Goal: Transaction & Acquisition: Purchase product/service

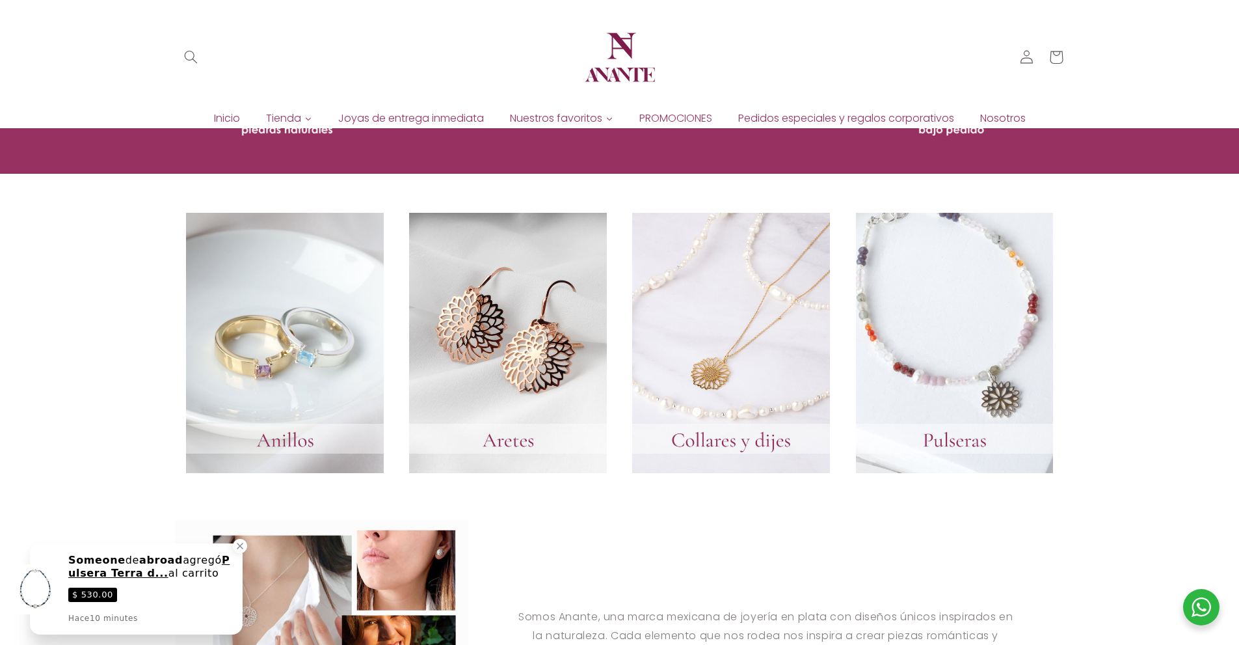
scroll to position [1106, 0]
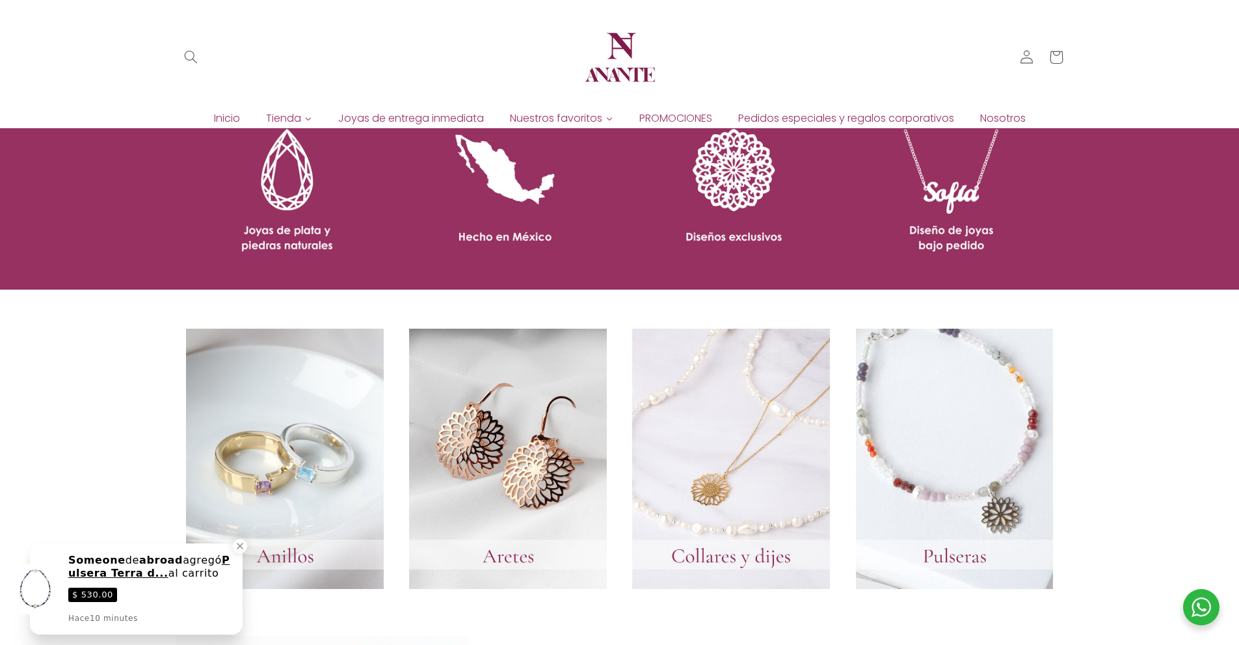
click at [956, 180] on link at bounding box center [842, 192] width 421 height 195
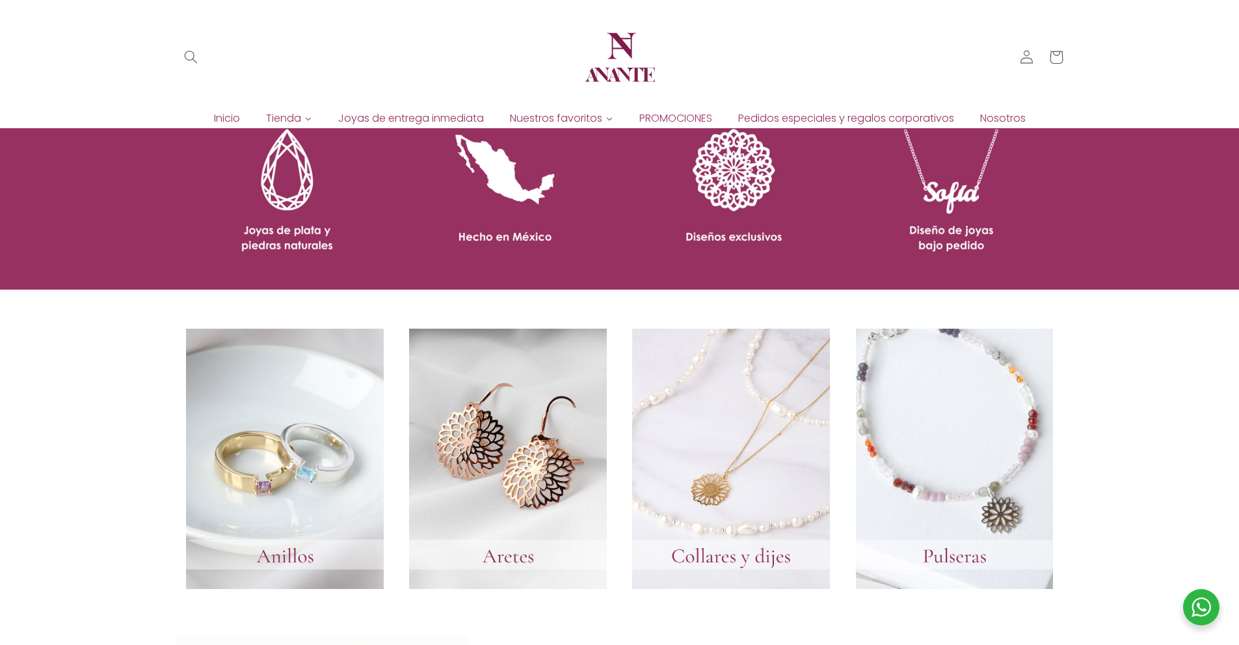
click at [955, 210] on link at bounding box center [842, 192] width 421 height 195
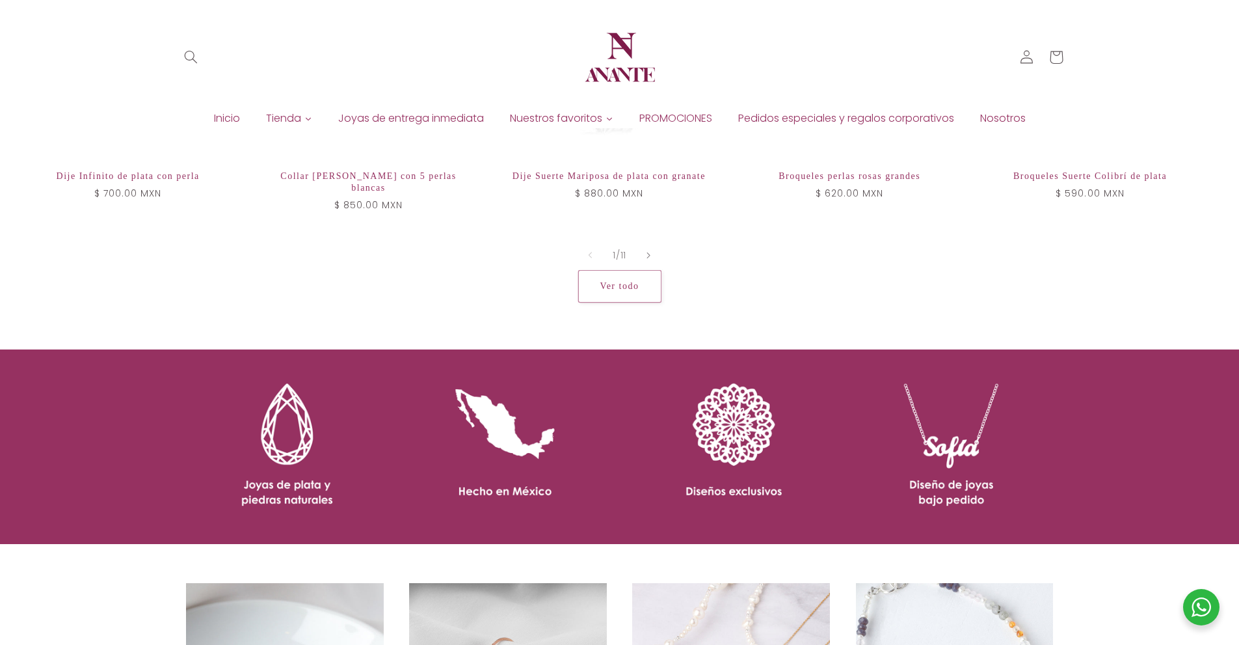
scroll to position [846, 0]
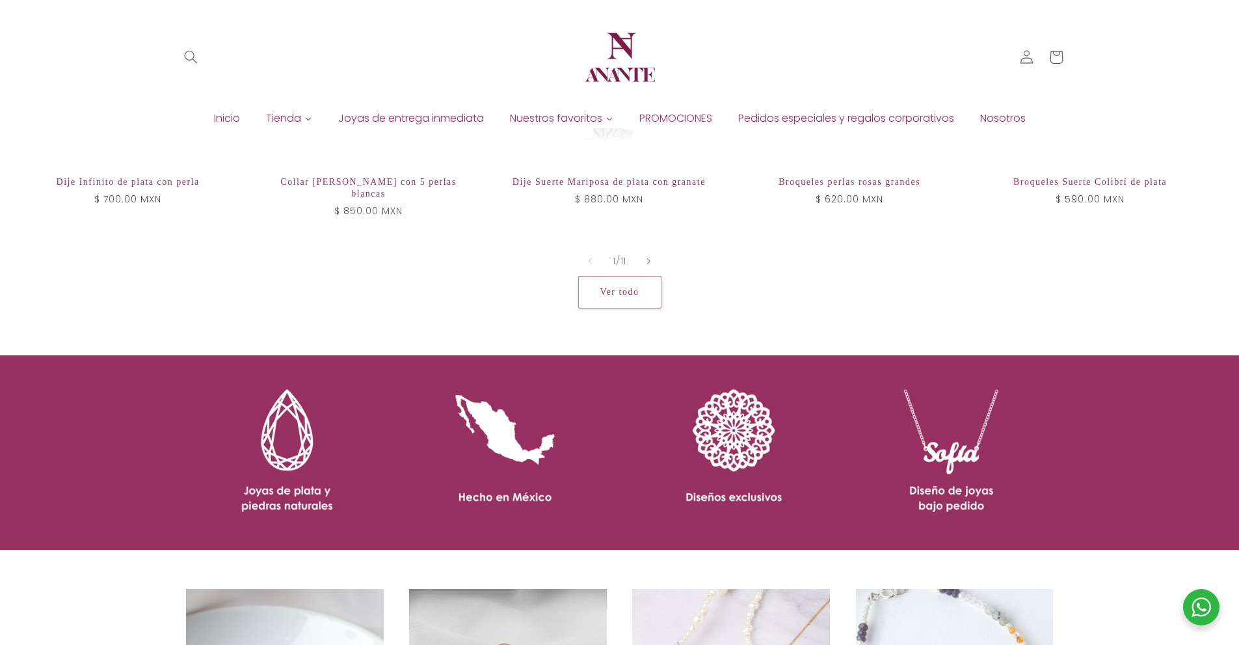
click at [960, 411] on link at bounding box center [842, 452] width 421 height 195
click at [766, 468] on link at bounding box center [842, 452] width 421 height 195
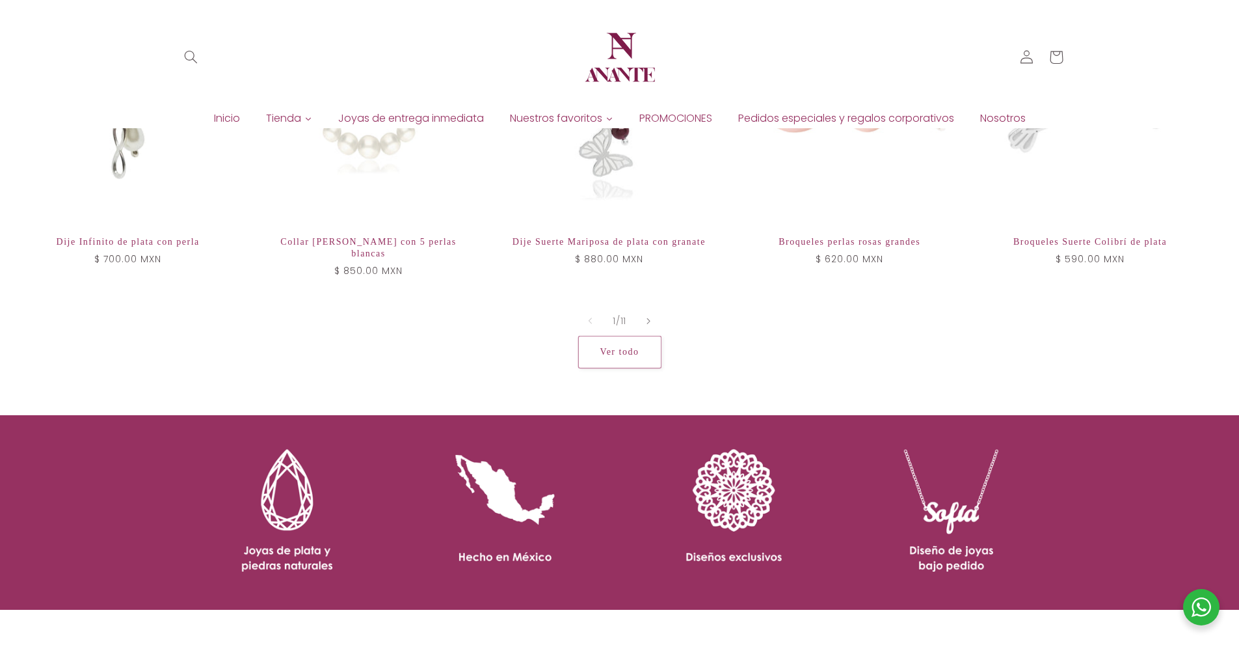
scroll to position [0, 0]
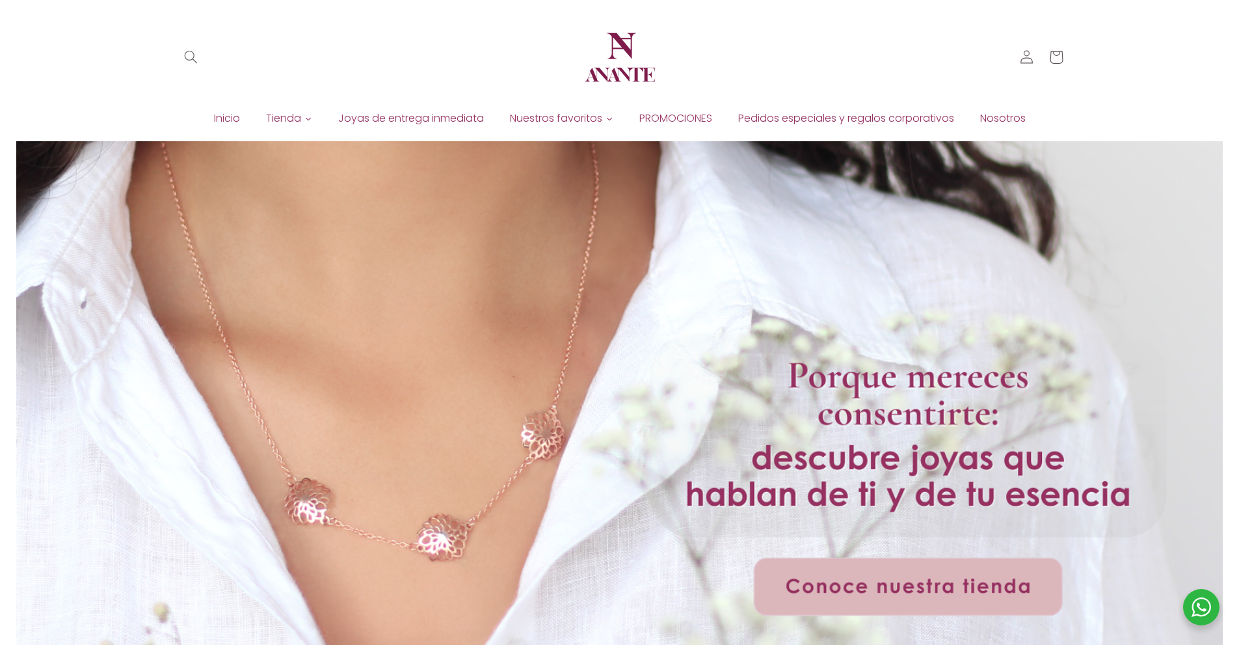
drag, startPoint x: 984, startPoint y: 468, endPoint x: 717, endPoint y: 57, distance: 489.9
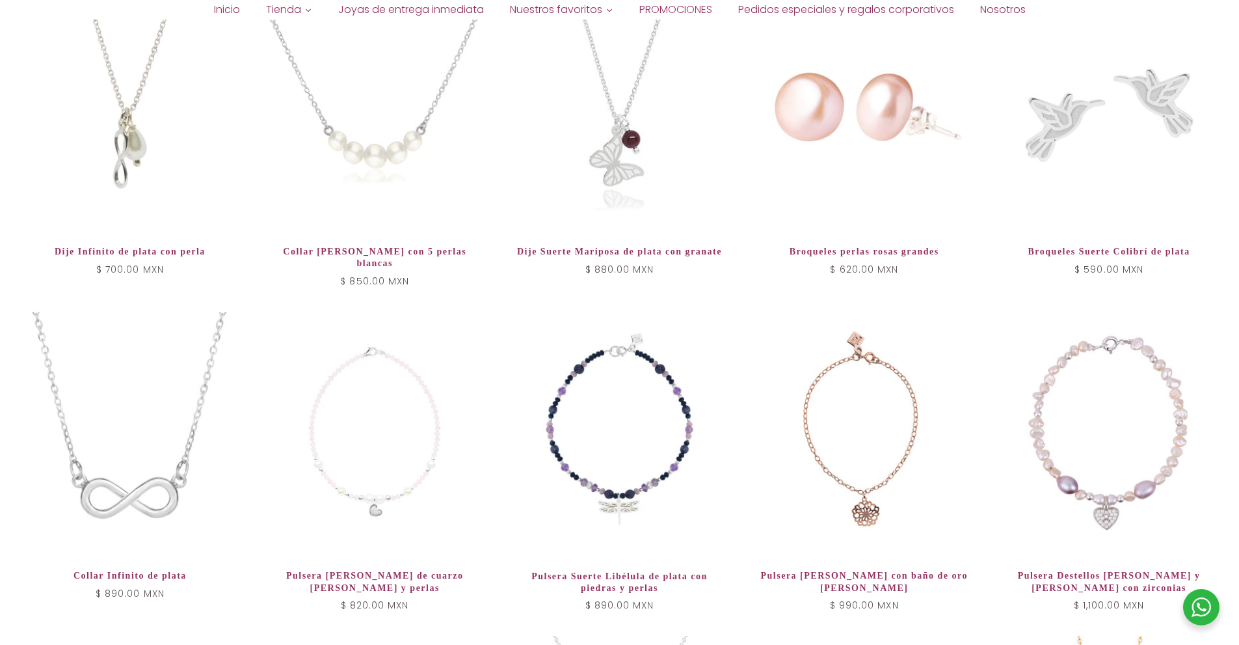
drag, startPoint x: 1097, startPoint y: 1, endPoint x: 1062, endPoint y: 260, distance: 261.9
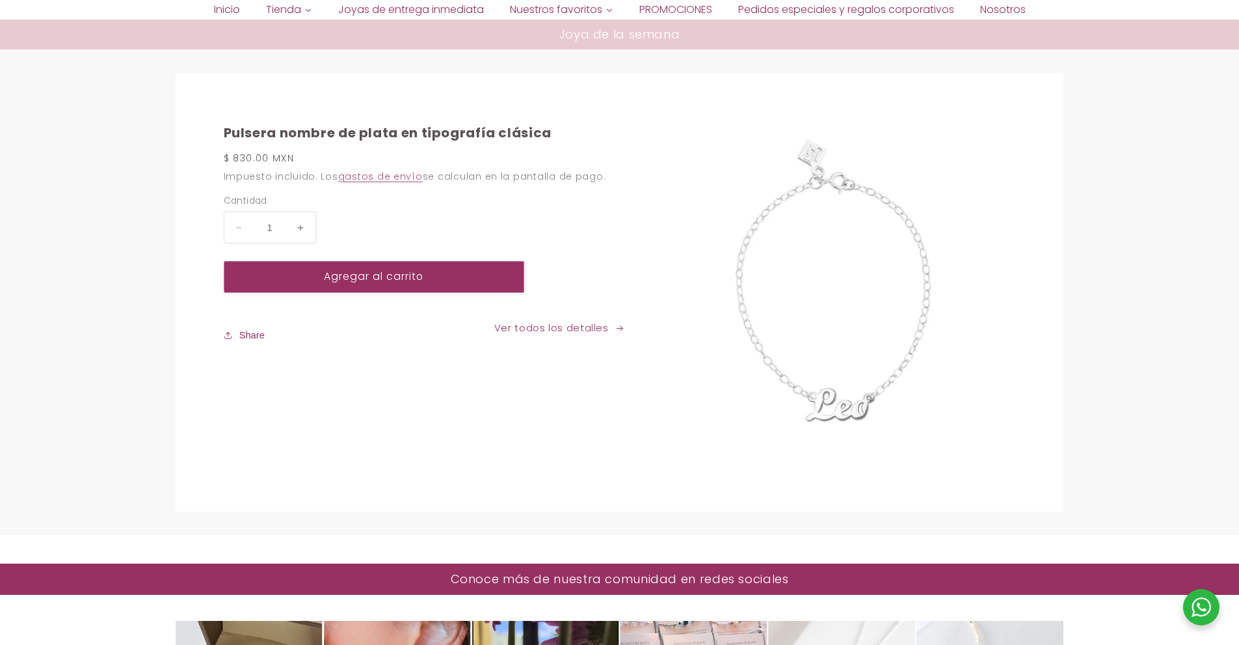
scroll to position [4836, 0]
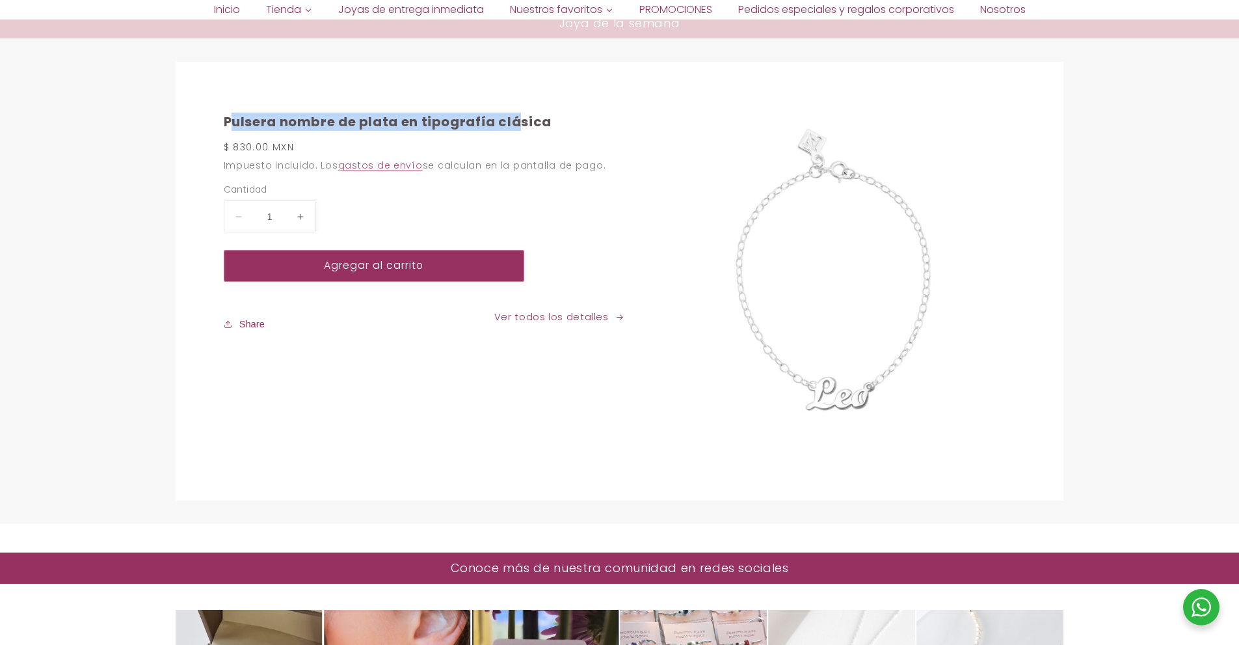
drag, startPoint x: 233, startPoint y: 111, endPoint x: 580, endPoint y: 105, distance: 347.5
click at [517, 113] on h2 "Pulsera nombre de plata en tipografía clásica" at bounding box center [424, 121] width 401 height 17
click at [581, 113] on h2 "Pulsera nombre de plata en tipografía clásica" at bounding box center [424, 121] width 401 height 17
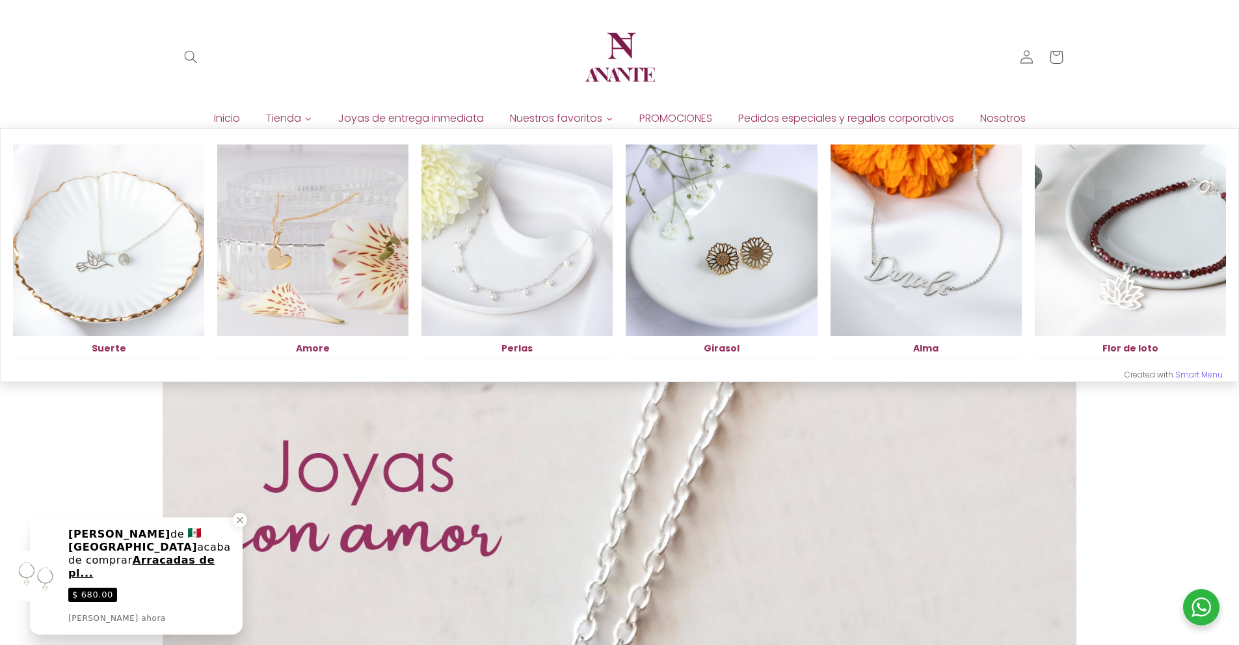
scroll to position [0, 0]
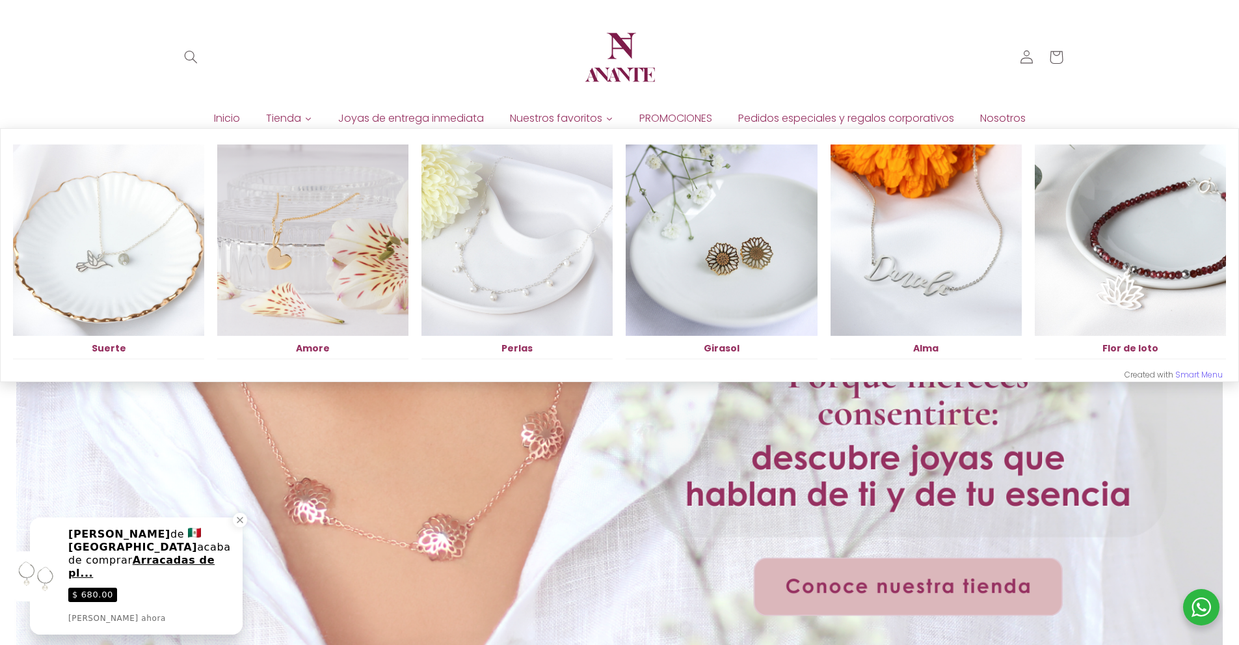
drag, startPoint x: 327, startPoint y: 265, endPoint x: 577, endPoint y: 118, distance: 290.1
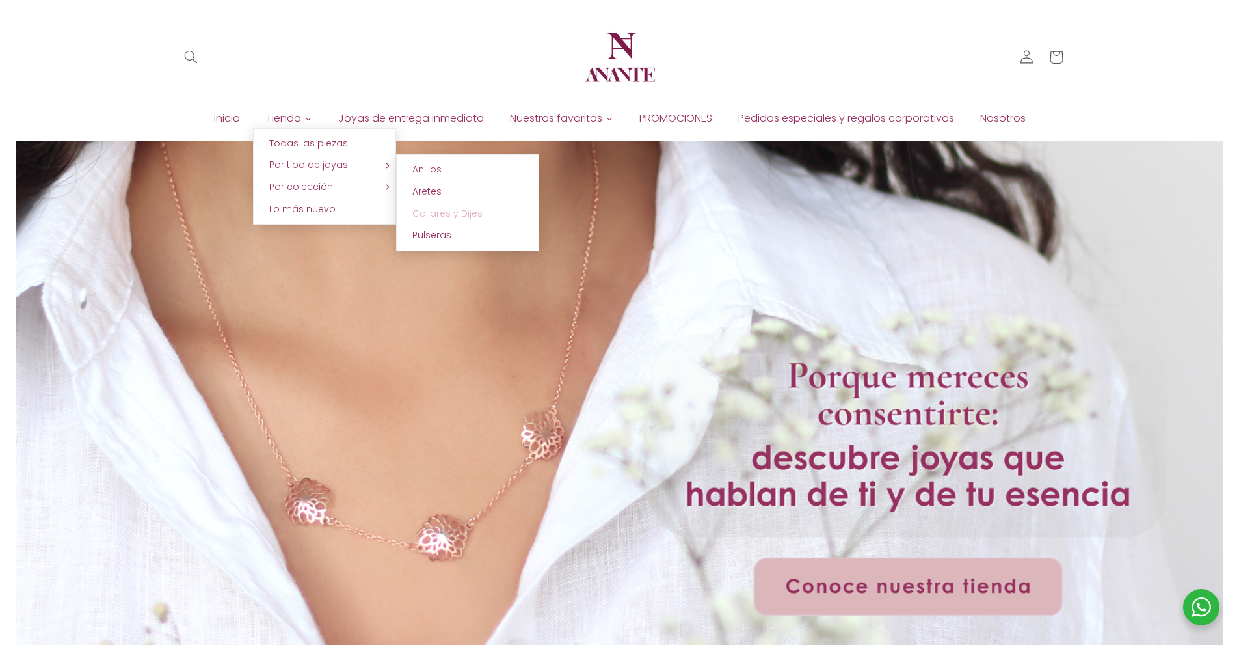
click at [440, 212] on span "Collares y Dijes" at bounding box center [447, 213] width 70 height 13
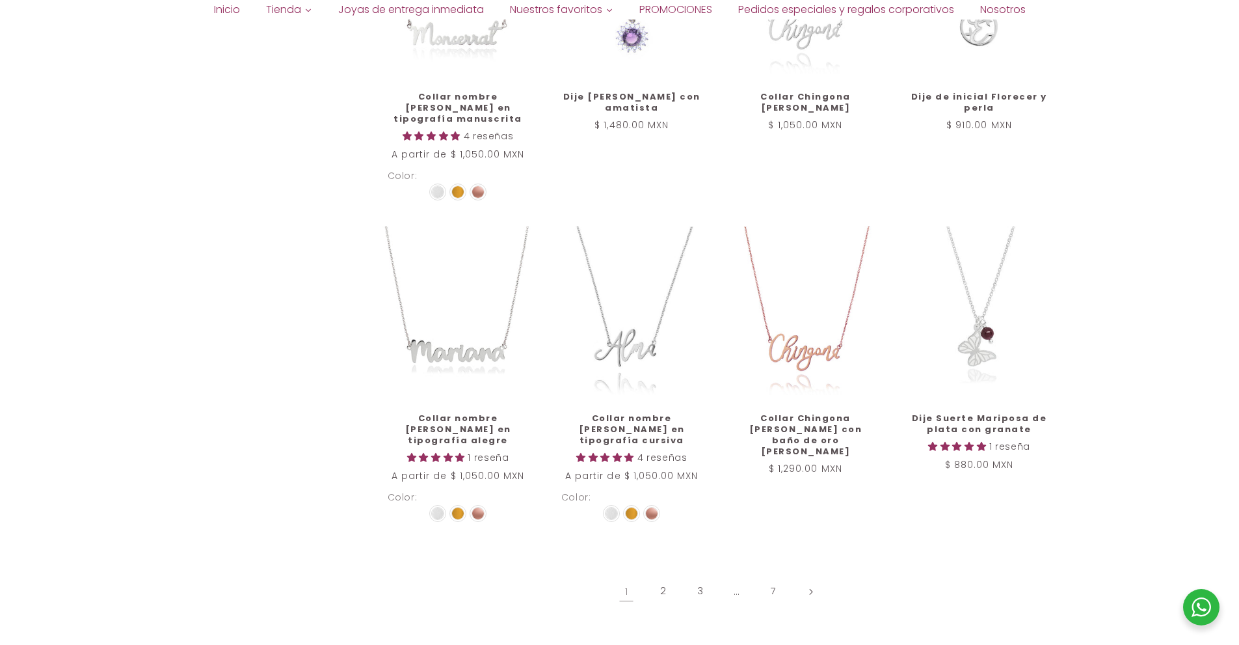
scroll to position [1431, 0]
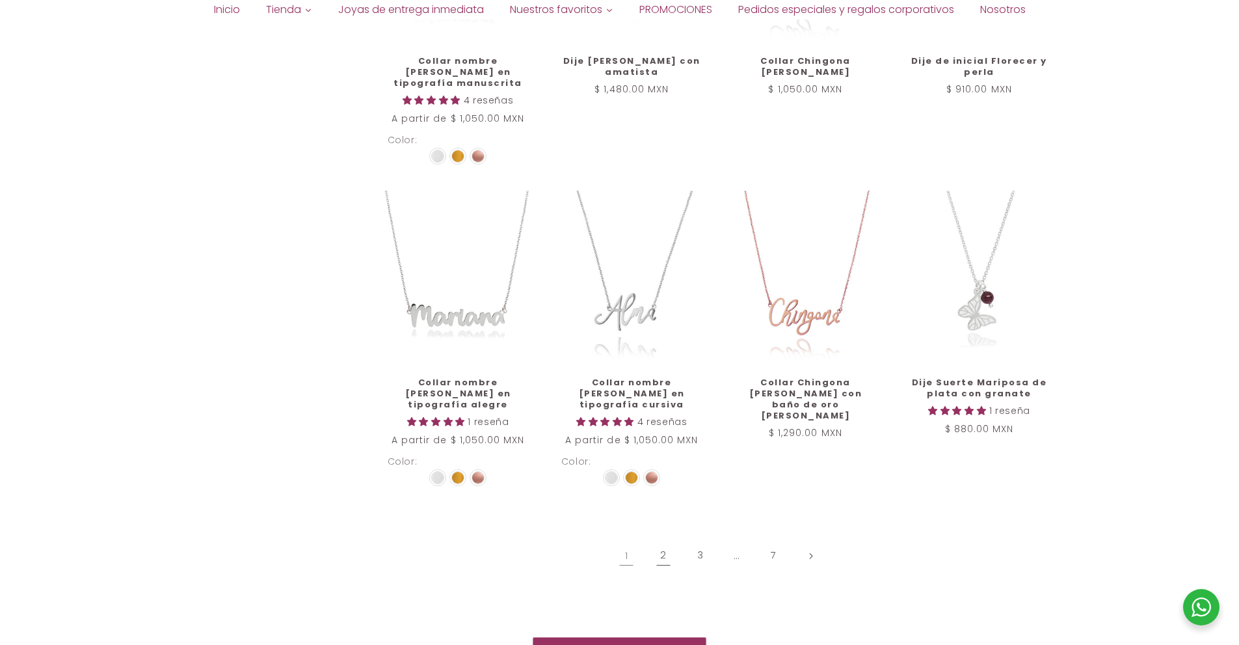
click at [667, 541] on link "2" at bounding box center [664, 556] width 30 height 30
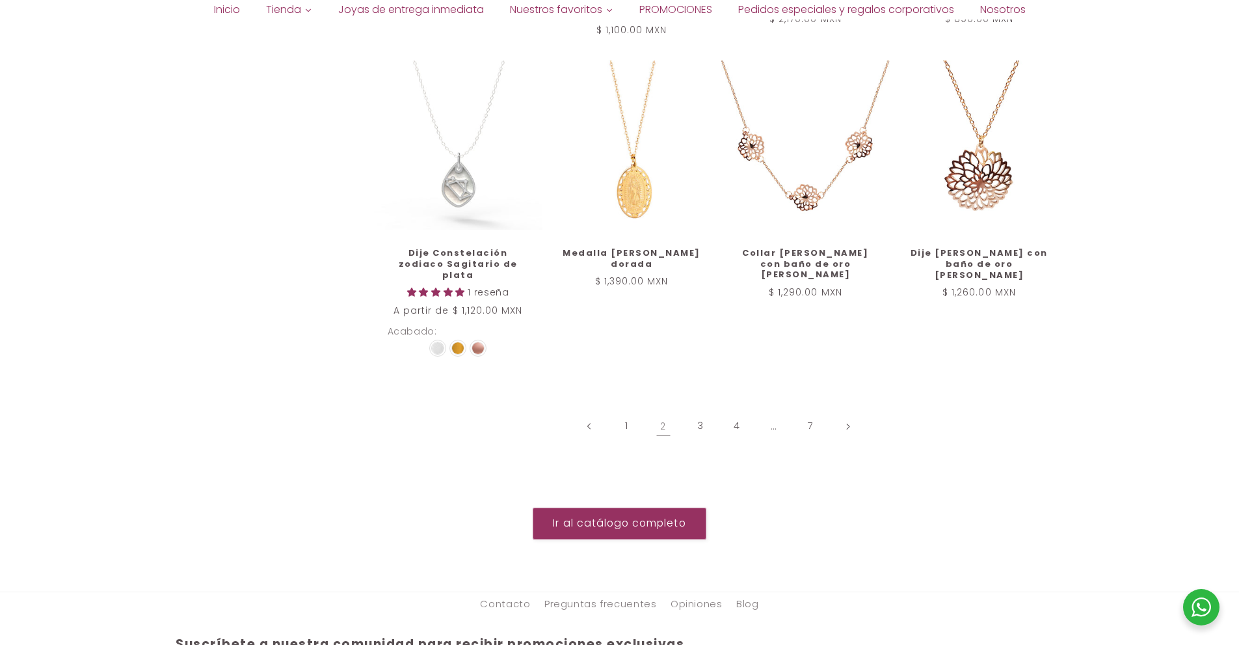
scroll to position [1639, 0]
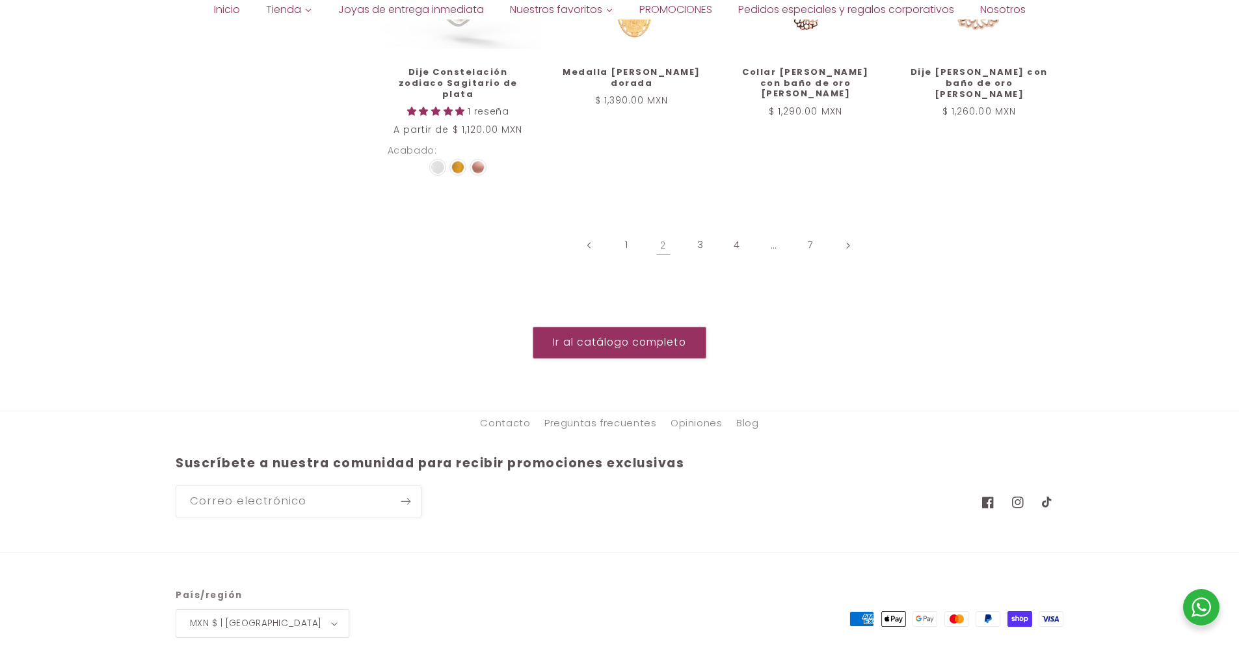
click at [907, 299] on div "Ir al catálogo completo" at bounding box center [620, 328] width 888 height 59
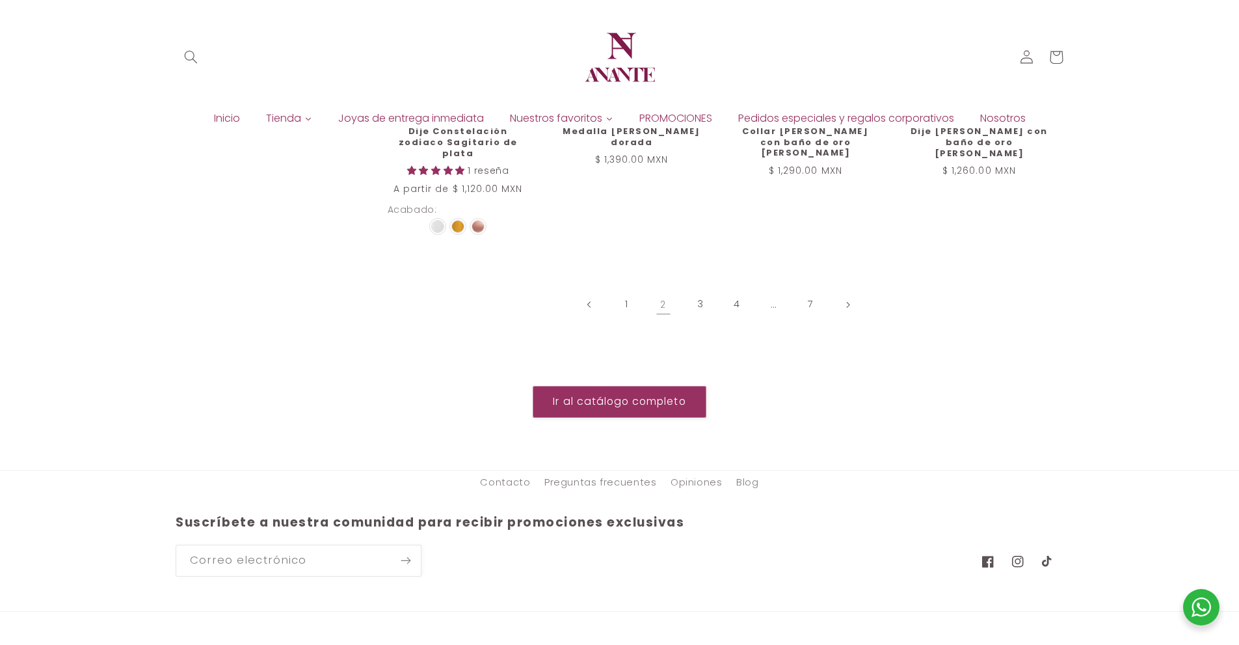
scroll to position [0, 0]
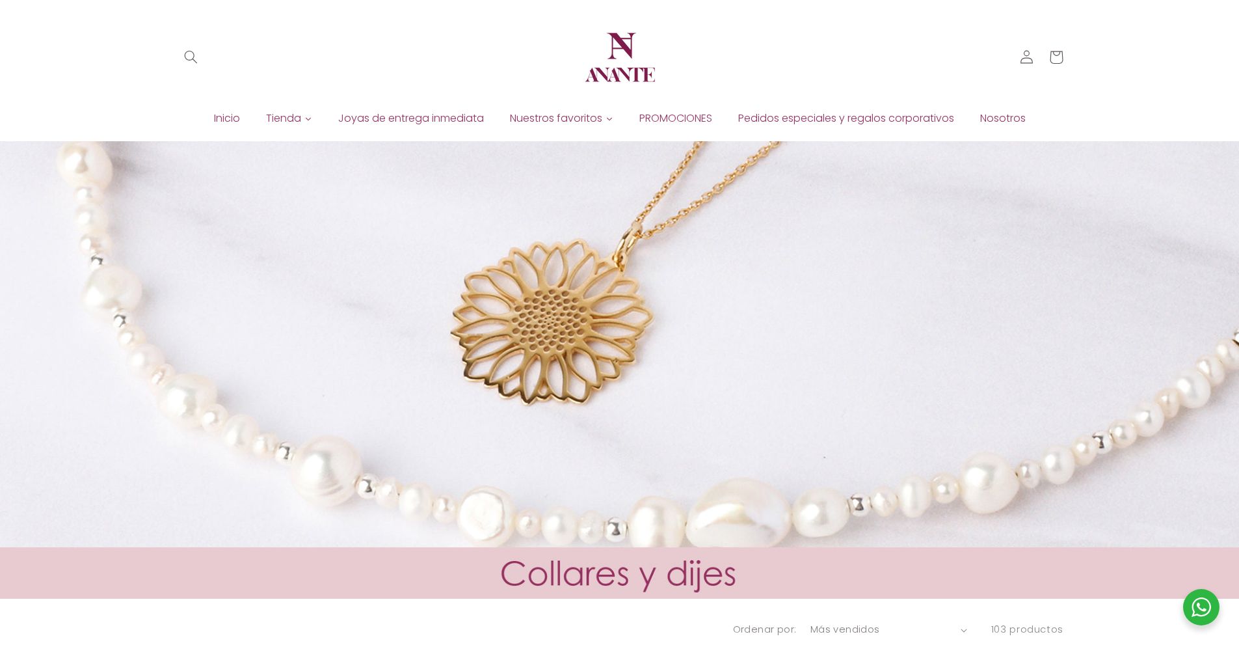
drag, startPoint x: 882, startPoint y: 310, endPoint x: 881, endPoint y: 76, distance: 233.6
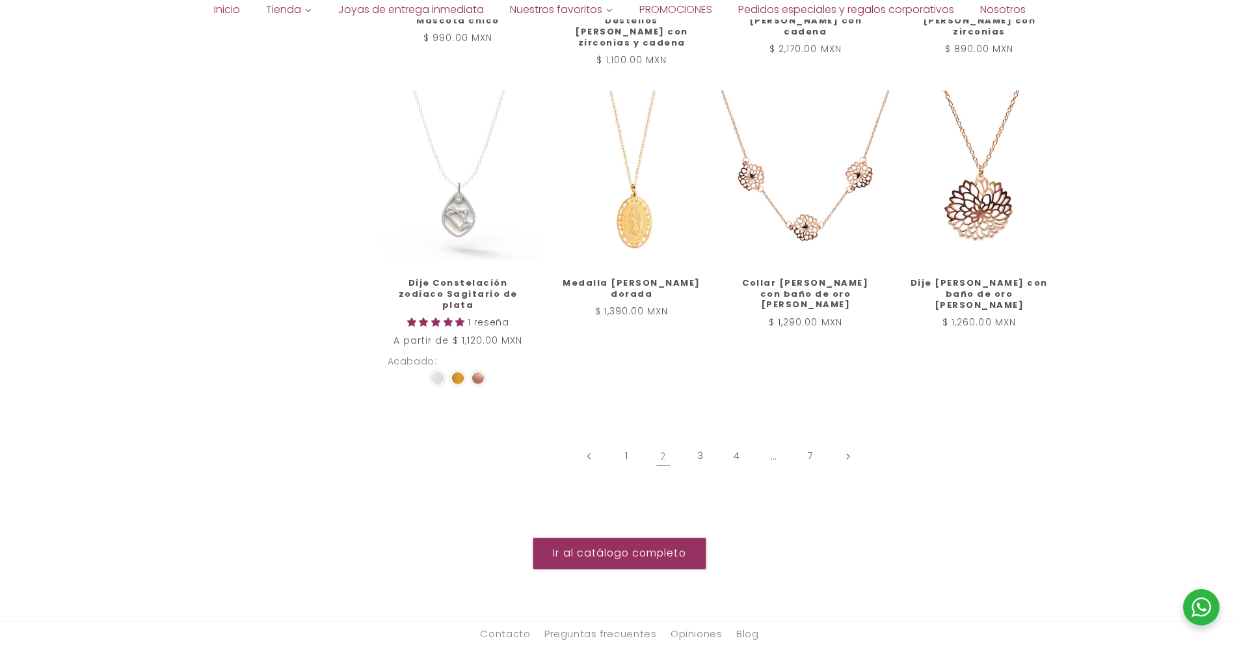
scroll to position [1626, 0]
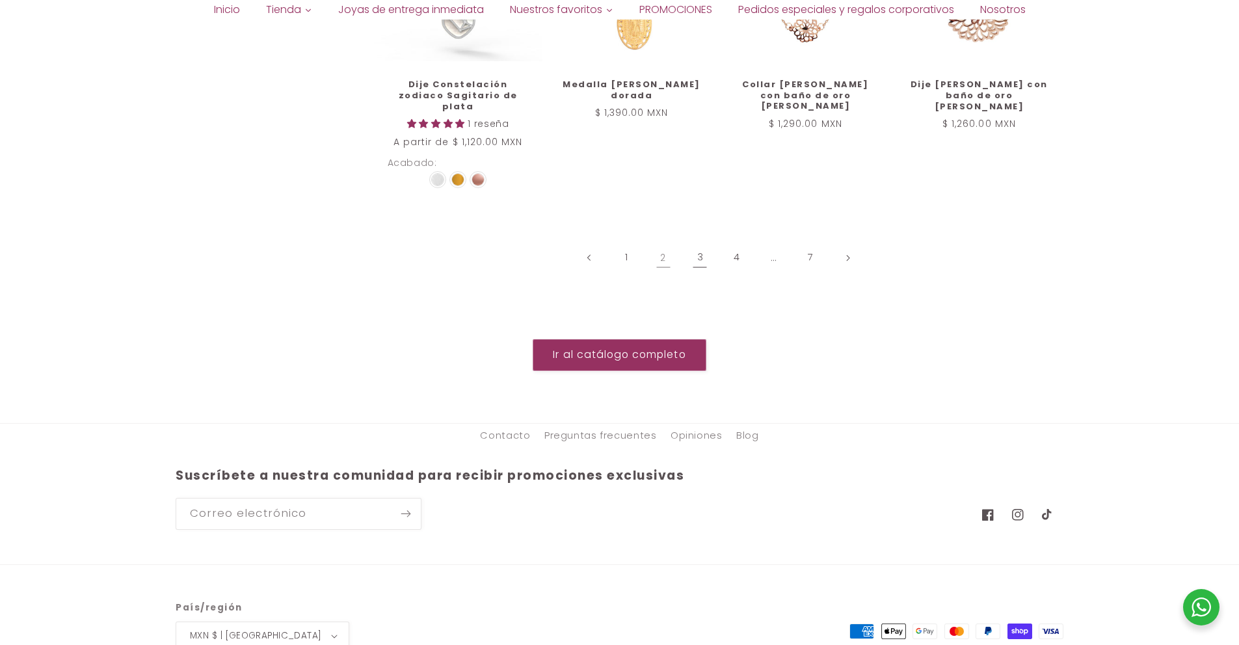
click at [695, 243] on link "3" at bounding box center [700, 258] width 30 height 30
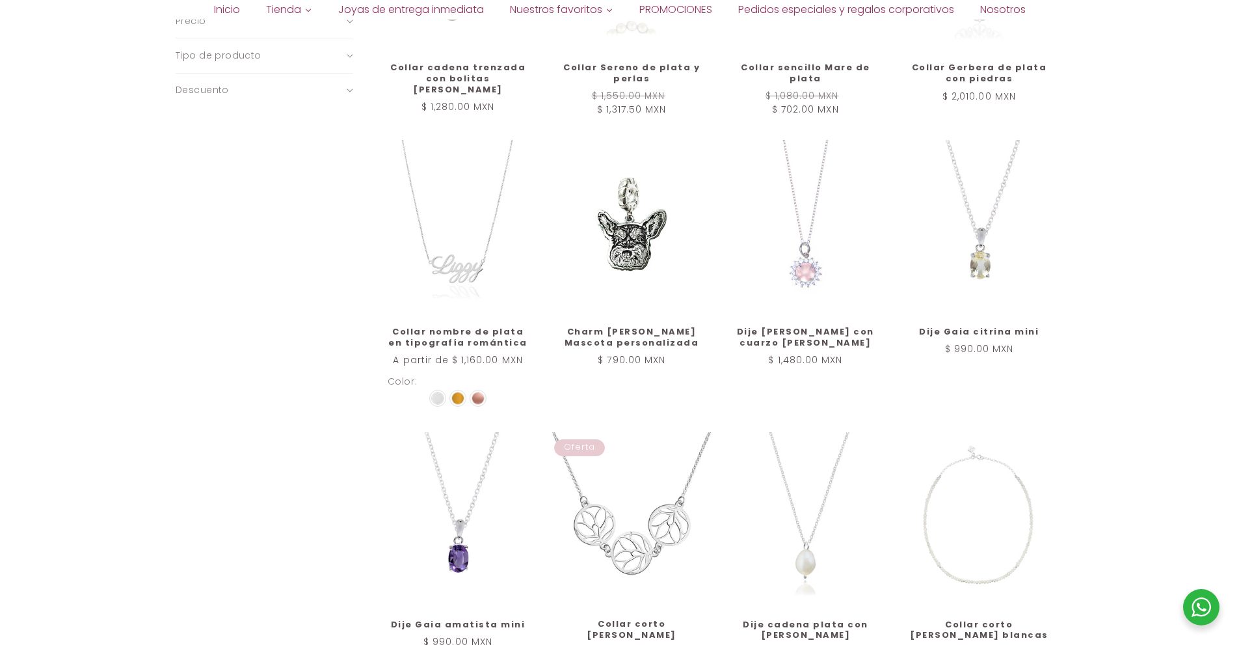
scroll to position [1041, 0]
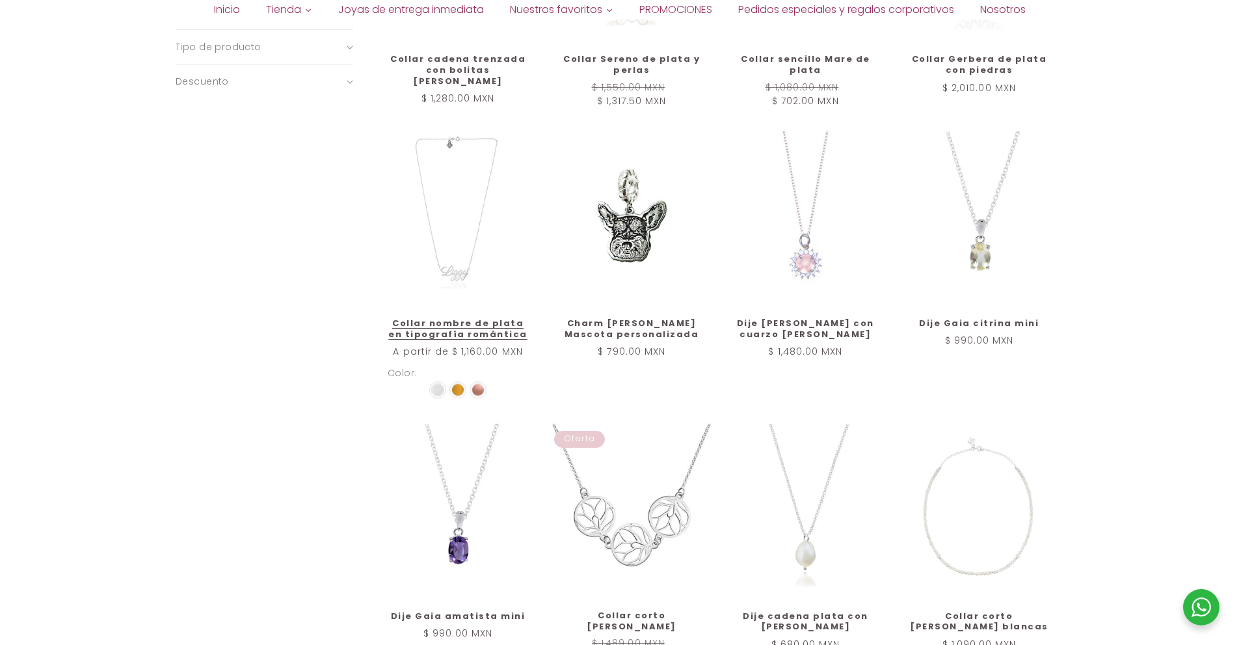
click at [463, 318] on link "Collar nombre de plata en tipografía romántica" at bounding box center [458, 329] width 141 height 22
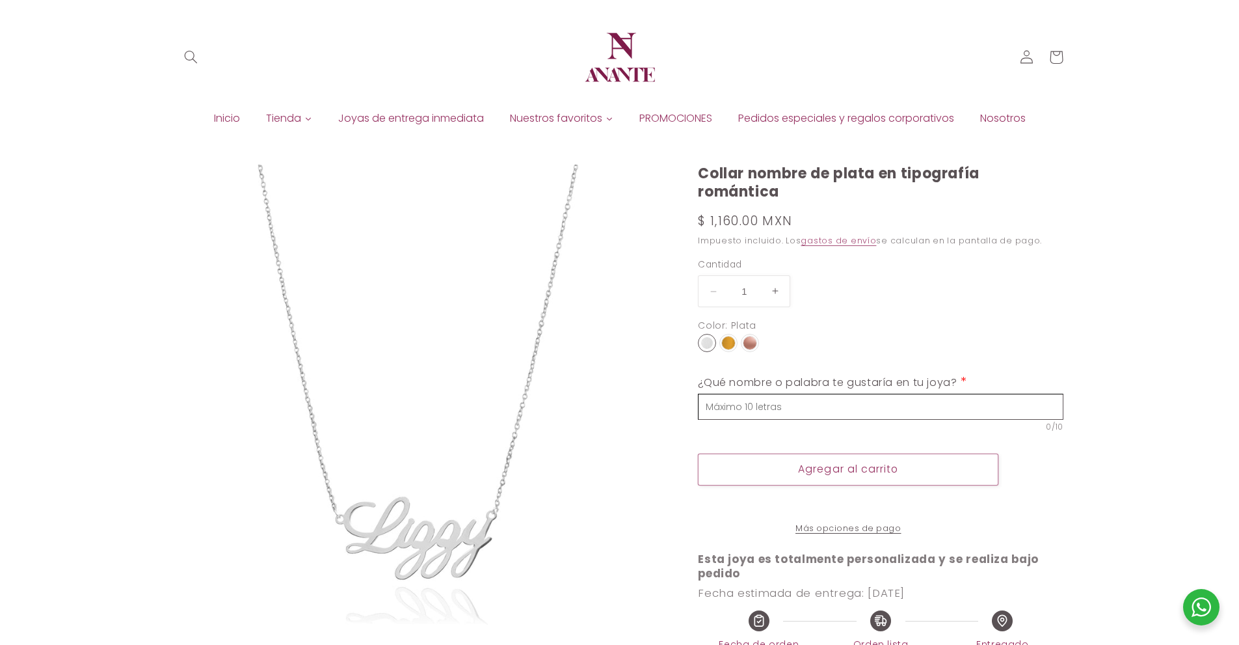
select select "{"isForProduct":true,"id":43652235198618,"title":"Plata","available":true,"pric…"
select select "{"isForProduct":false,"id":43656953200794,"title":"Plata / 1","available":true,…"
click at [702, 338] on img at bounding box center [707, 343] width 12 height 12
click at [0, 0] on input "radio" at bounding box center [0, 0] width 0 height 0
click at [722, 341] on img at bounding box center [728, 342] width 13 height 13
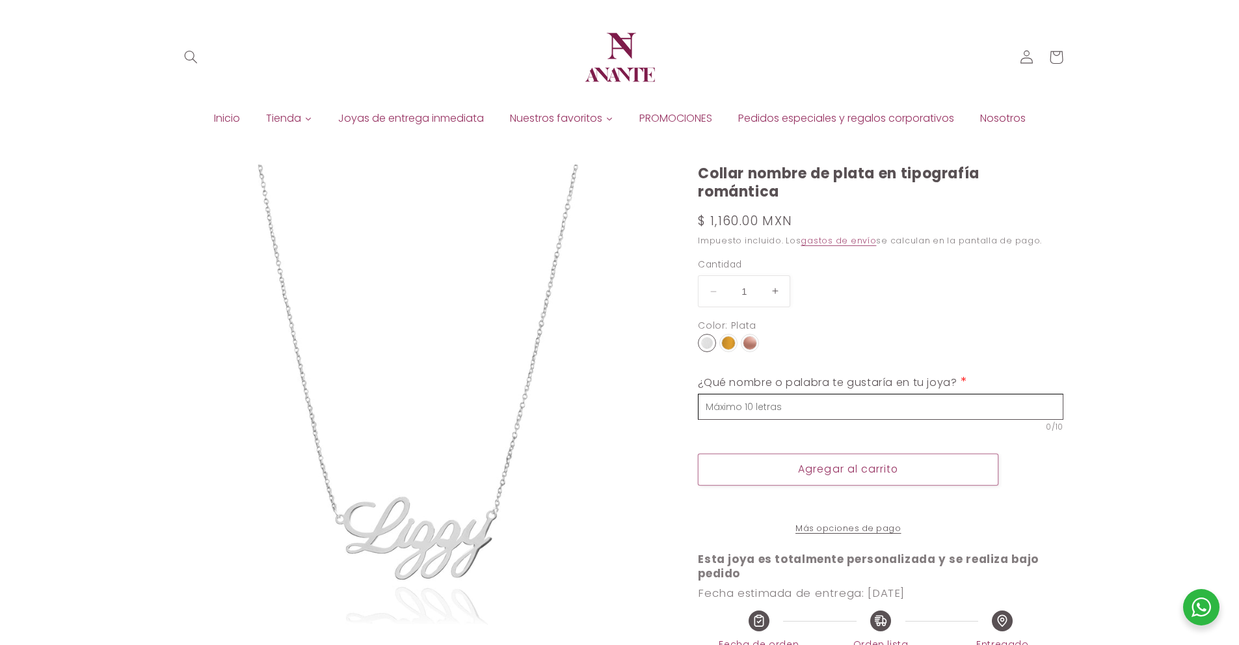
click at [0, 0] on input "radio" at bounding box center [0, 0] width 0 height 0
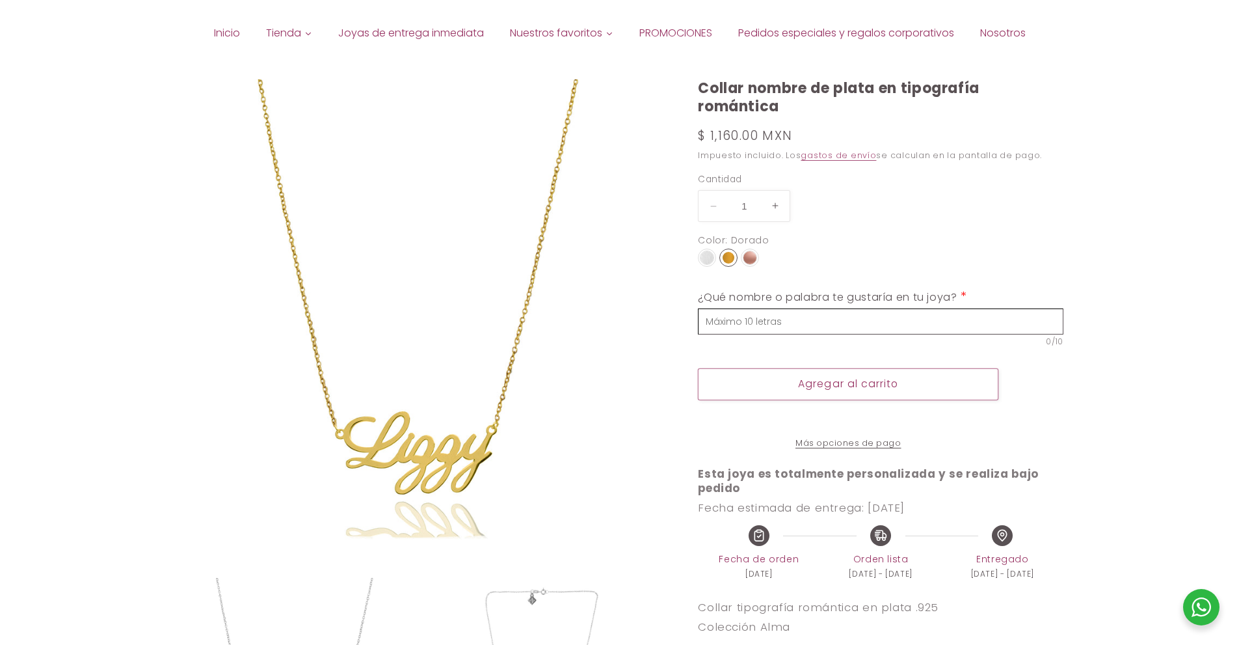
scroll to position [87, 0]
click at [751, 253] on img at bounding box center [750, 256] width 13 height 13
click at [0, 0] on input "radio" at bounding box center [0, 0] width 0 height 0
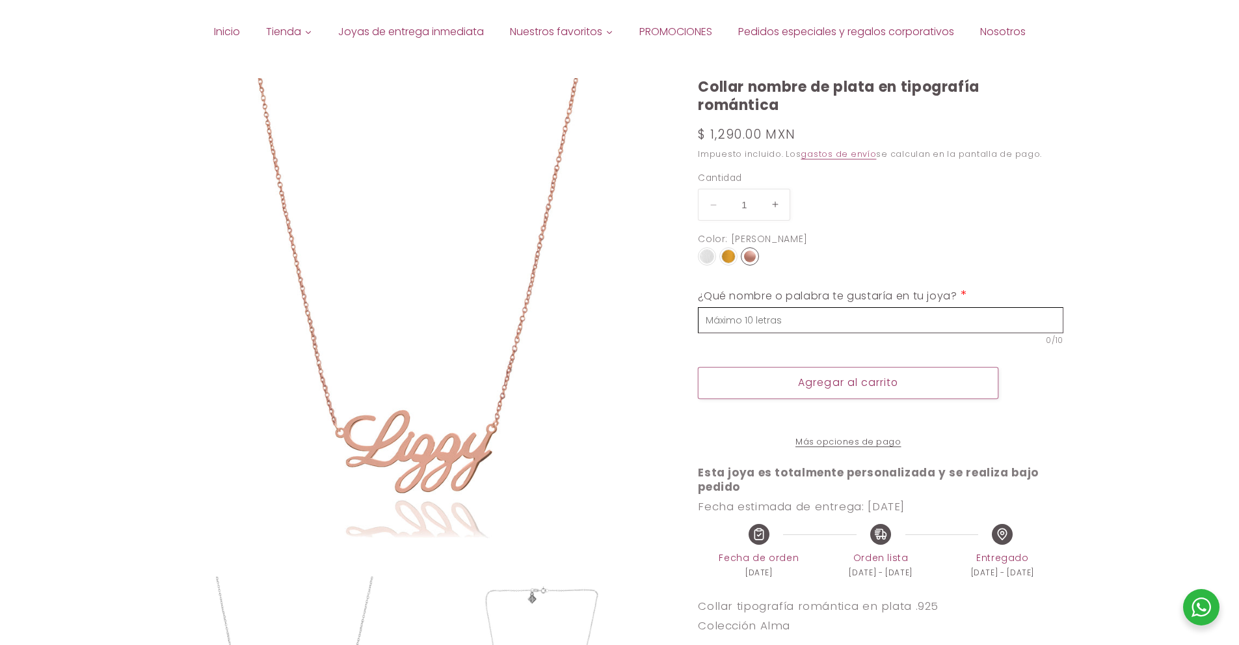
click at [704, 256] on img at bounding box center [707, 256] width 13 height 13
click at [0, 0] on input "radio" at bounding box center [0, 0] width 0 height 0
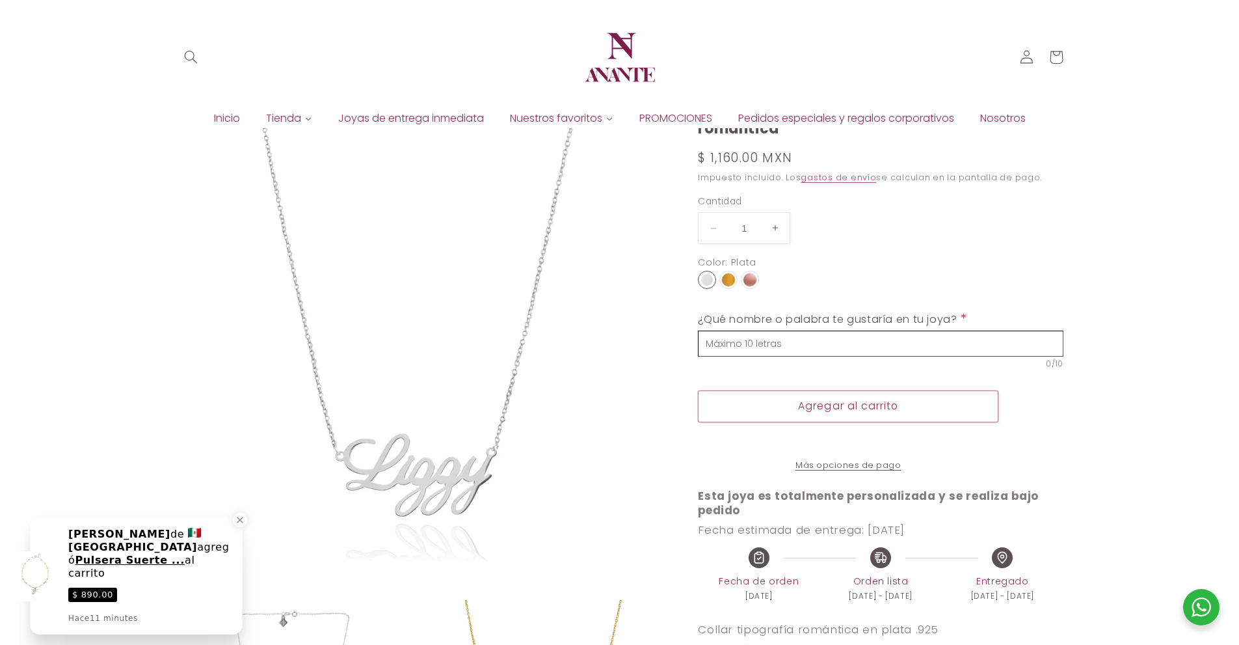
scroll to position [87, 0]
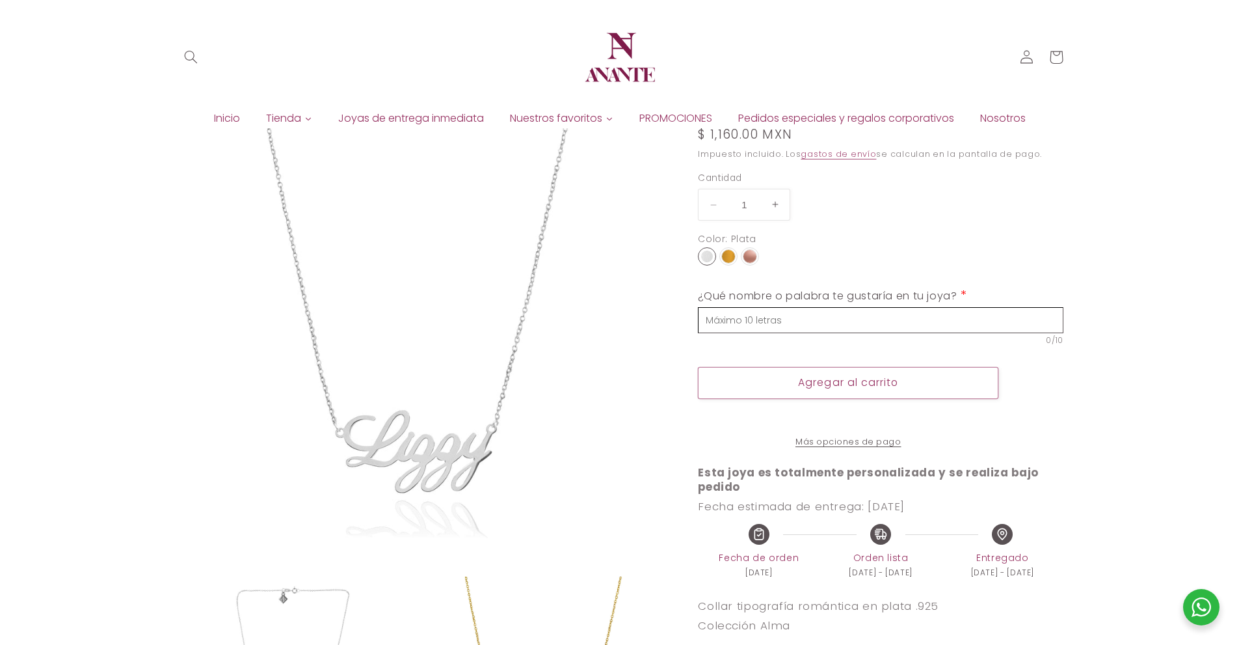
click at [724, 258] on img at bounding box center [728, 256] width 13 height 13
click at [0, 0] on input "radio" at bounding box center [0, 0] width 0 height 0
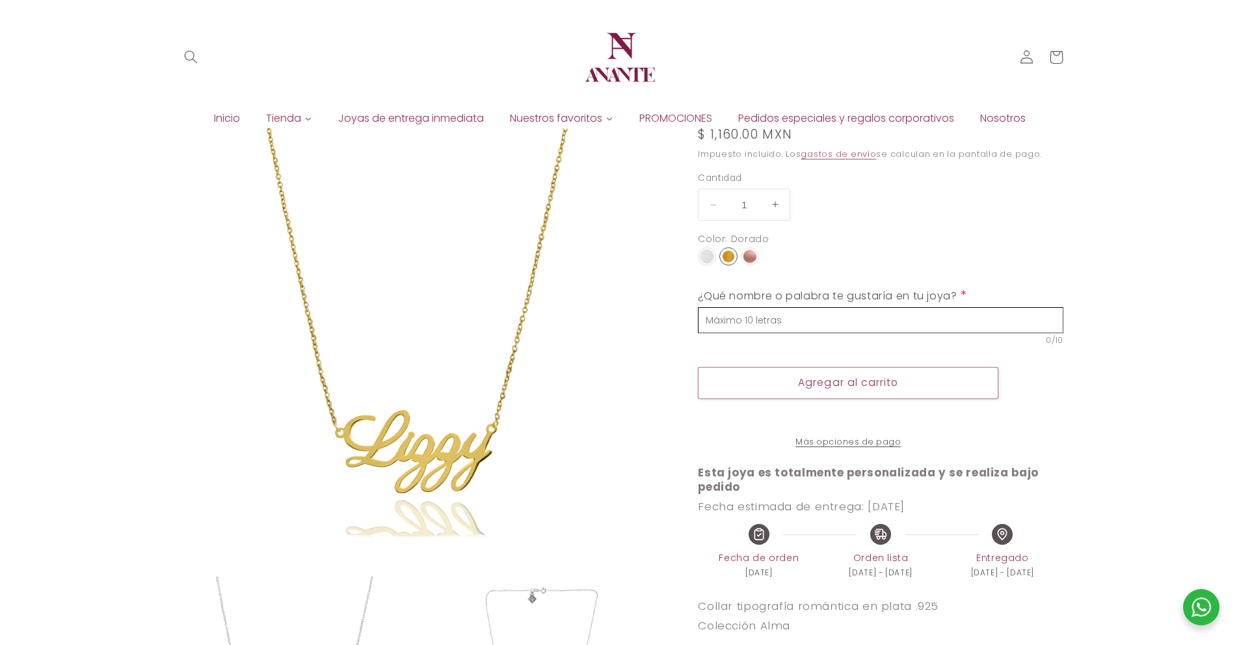
drag, startPoint x: 701, startPoint y: 135, endPoint x: 761, endPoint y: 132, distance: 59.9
click at [761, 132] on span "$ 1,160.00 MXN" at bounding box center [745, 135] width 94 height 18
copy span "$ 1,160.00"
click at [751, 262] on img at bounding box center [750, 256] width 13 height 13
click at [0, 0] on input "radio" at bounding box center [0, 0] width 0 height 0
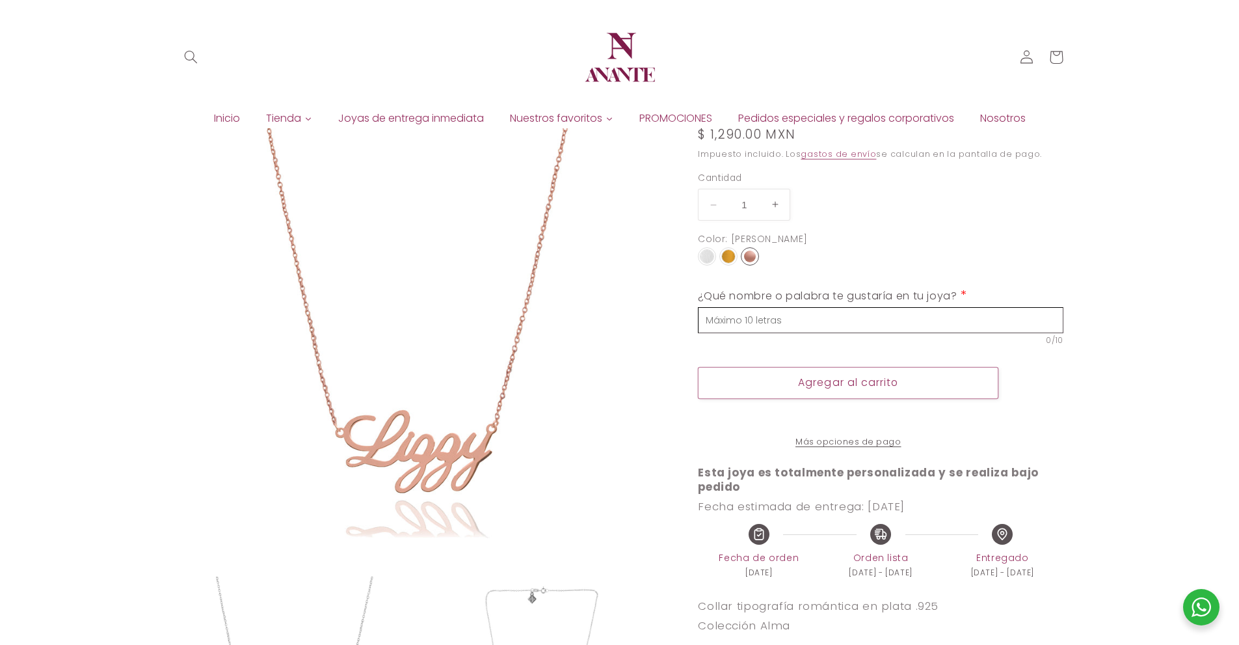
drag, startPoint x: 697, startPoint y: 133, endPoint x: 761, endPoint y: 139, distance: 64.6
copy div "Precio habitual $ 1,290.00"
